Goal: Navigation & Orientation: Find specific page/section

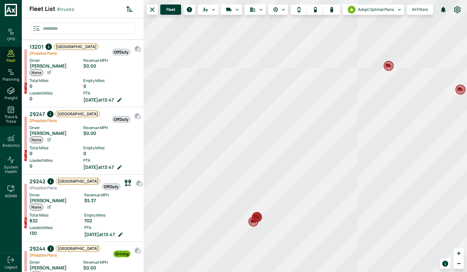
scroll to position [269, 119]
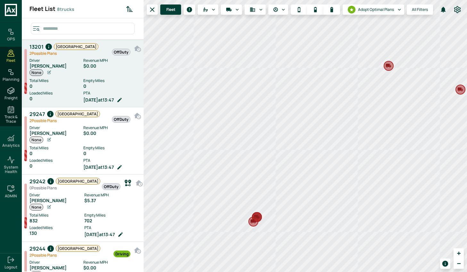
click at [71, 57] on div "Driver [PERSON_NAME] None Revenue MPH $0.00 Total Miles 0 Empty Miles 0 Loaded …" at bounding box center [86, 80] width 114 height 48
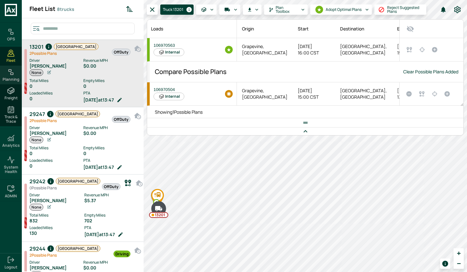
click at [16, 71] on div "Planning" at bounding box center [11, 75] width 22 height 19
click at [14, 71] on icon at bounding box center [11, 72] width 8 height 8
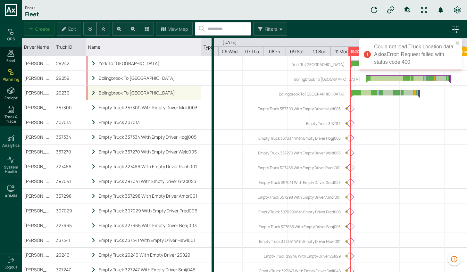
click at [93, 95] on icon "locked subgrid" at bounding box center [94, 92] width 6 height 5
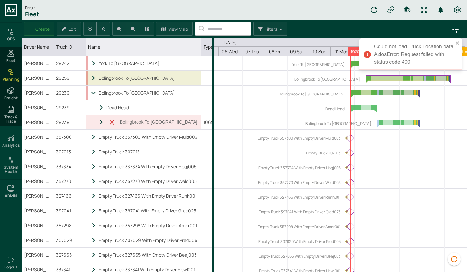
click at [95, 84] on div "Bolingbrook To [GEOGRAPHIC_DATA]" at bounding box center [143, 78] width 111 height 14
click at [95, 81] on div "Bolingbrook To [GEOGRAPHIC_DATA]" at bounding box center [143, 78] width 111 height 14
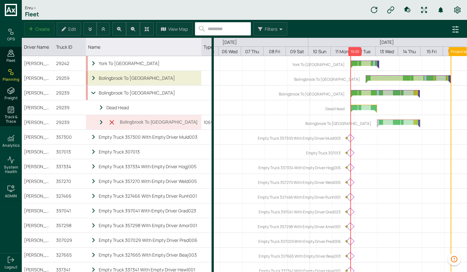
click at [94, 77] on icon "Name" at bounding box center [94, 78] width 6 height 5
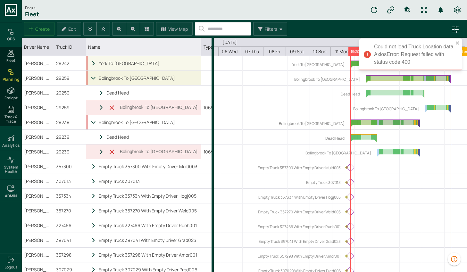
click at [91, 64] on icon at bounding box center [94, 63] width 6 height 5
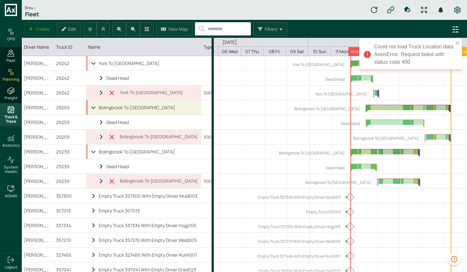
click at [14, 118] on span "Track & Trace" at bounding box center [10, 119] width 19 height 9
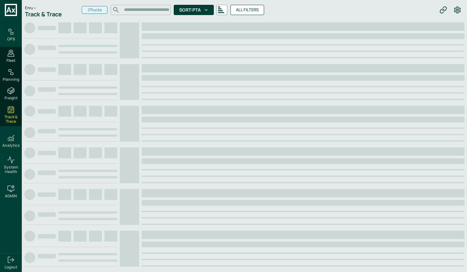
click at [11, 130] on ul "OPS Fleet Planning Freight Track & Trace Analytics System Health ADMIN" at bounding box center [11, 136] width 22 height 233
click at [12, 141] on icon at bounding box center [11, 138] width 8 height 8
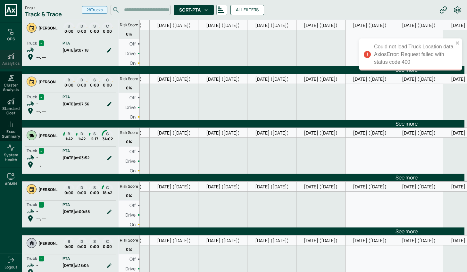
click at [15, 63] on h6 "Analytics" at bounding box center [11, 63] width 18 height 4
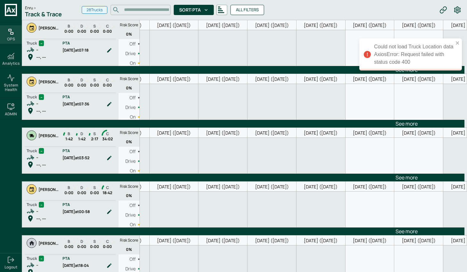
click at [14, 36] on div "OPS" at bounding box center [11, 34] width 22 height 19
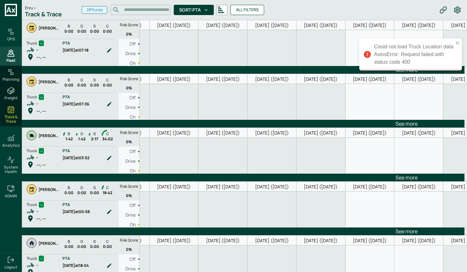
click at [10, 53] on icon at bounding box center [11, 53] width 8 height 8
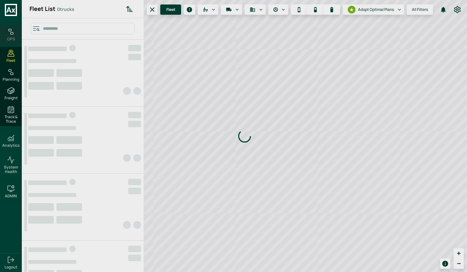
click at [13, 27] on div "OPS" at bounding box center [11, 34] width 22 height 19
